Goal: Task Accomplishment & Management: Manage account settings

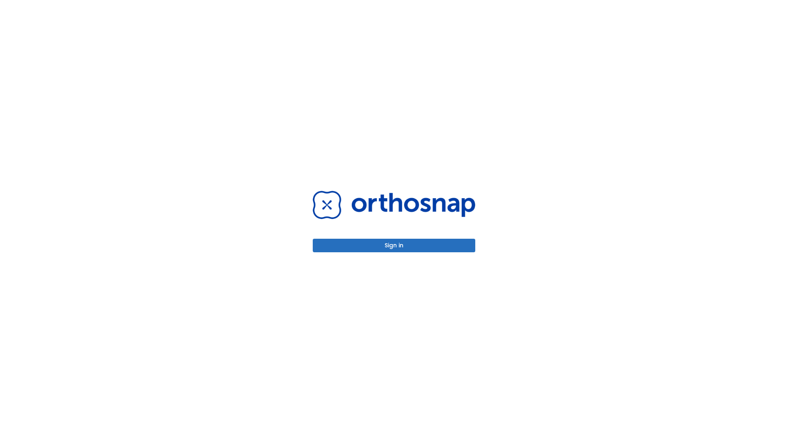
click at [394, 245] on button "Sign in" at bounding box center [394, 246] width 162 height 14
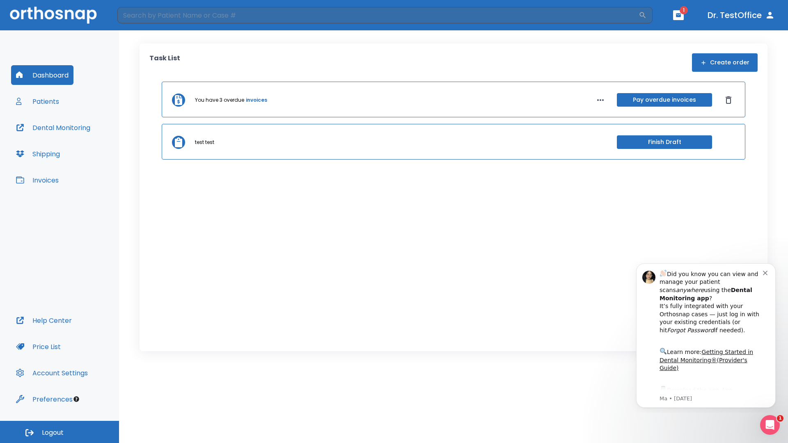
click at [59, 432] on span "Logout" at bounding box center [53, 432] width 22 height 9
